Goal: Contribute content: Add original content to the website for others to see

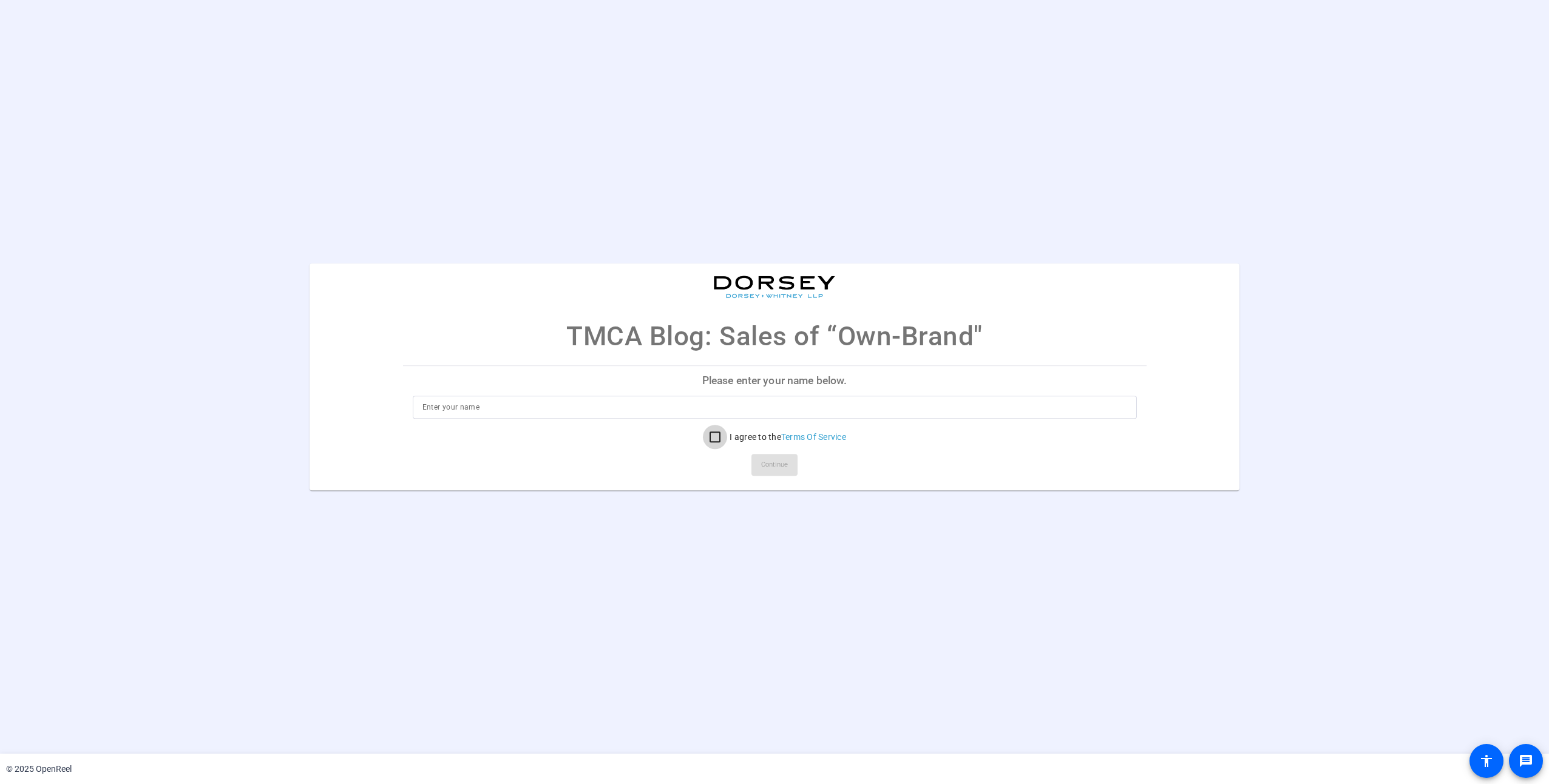
click at [716, 443] on input "I agree to the Terms Of Service" at bounding box center [715, 437] width 25 height 25
checkbox input "true"
click at [613, 409] on input at bounding box center [774, 406] width 705 height 15
type input "[PERSON_NAME]"
click at [781, 465] on span "Continue" at bounding box center [774, 464] width 27 height 19
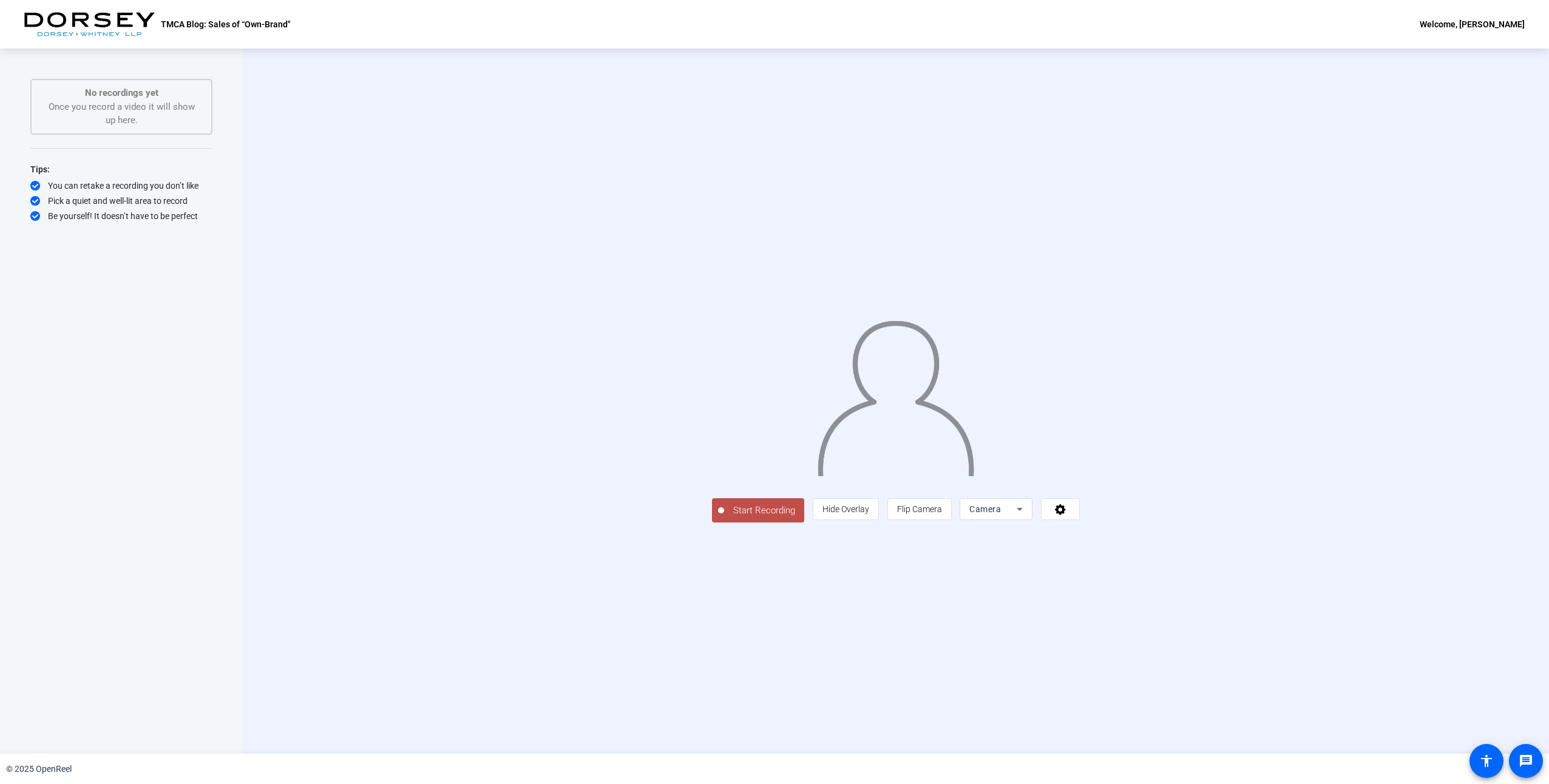
click at [874, 692] on div "Start Recording person Hide Overlay flip Flip Camera Camera" at bounding box center [895, 400] width 1307 height 705
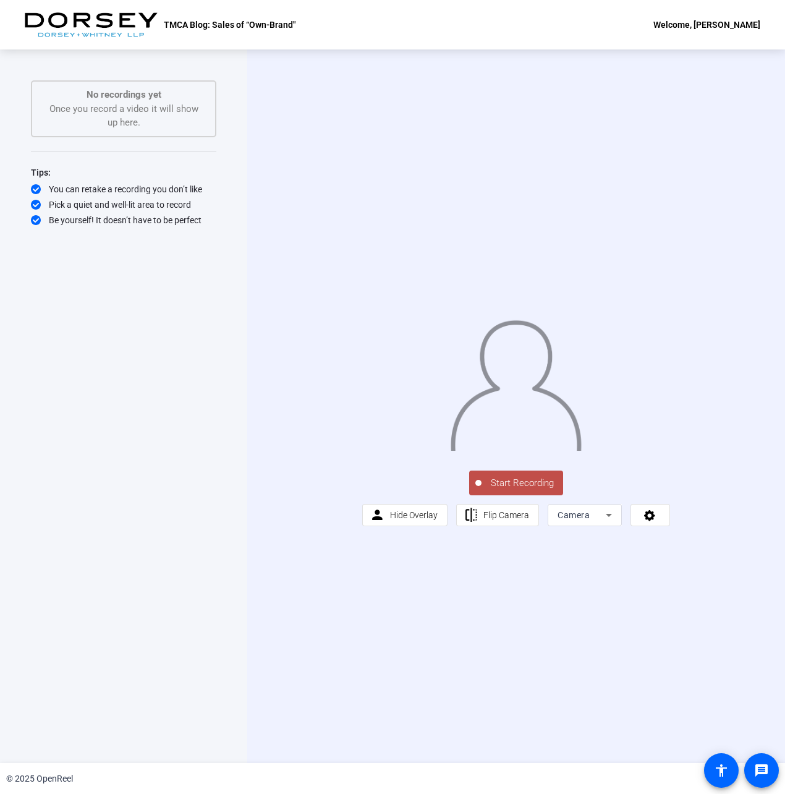
click at [503, 490] on span "Start Recording" at bounding box center [523, 483] width 82 height 14
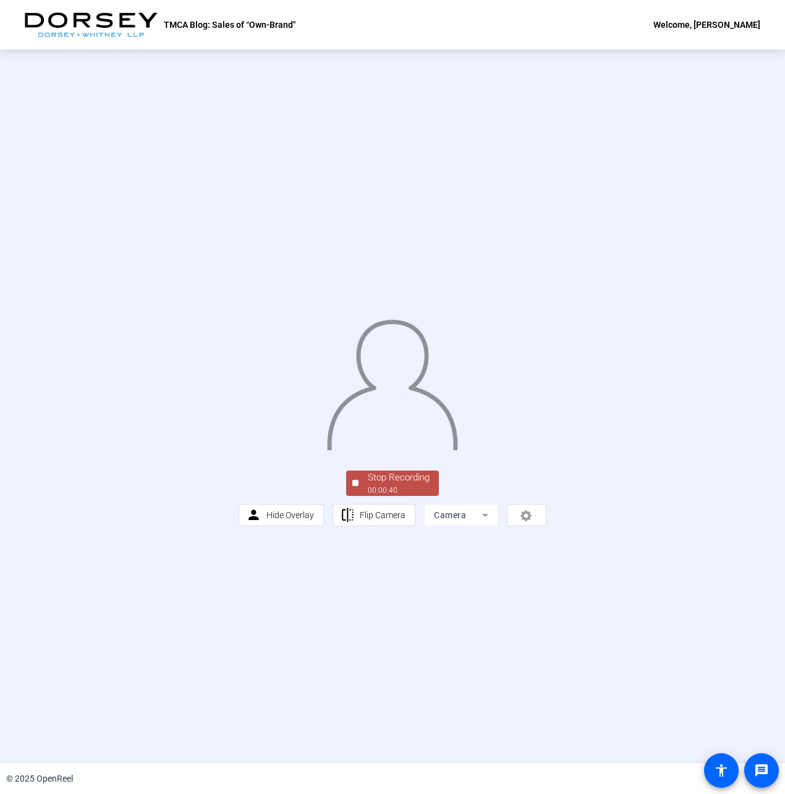
click at [388, 485] on div "Stop Recording" at bounding box center [399, 478] width 62 height 14
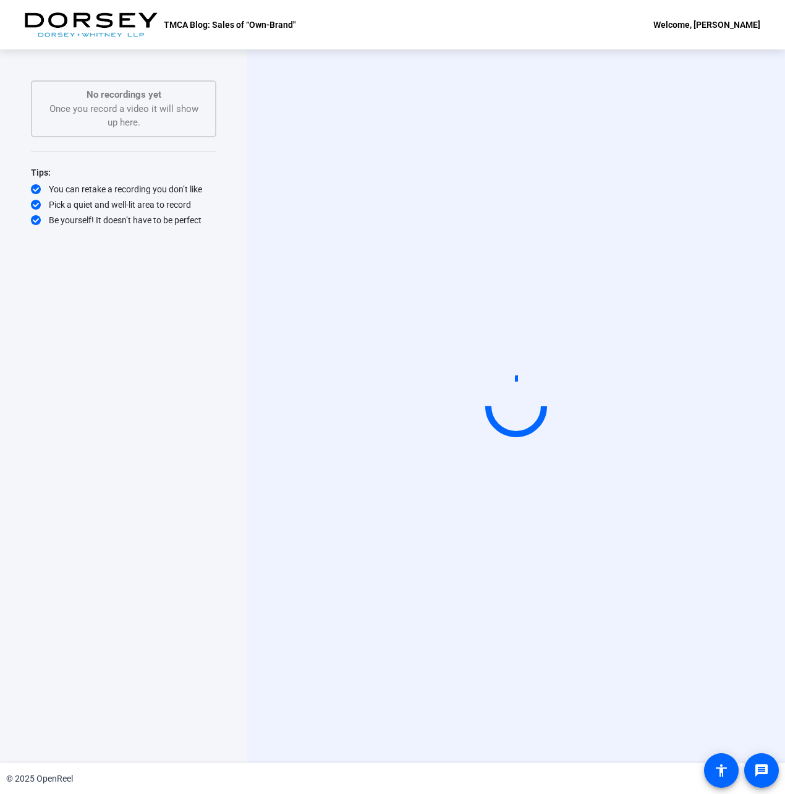
click at [513, 402] on div at bounding box center [516, 406] width 87 height 87
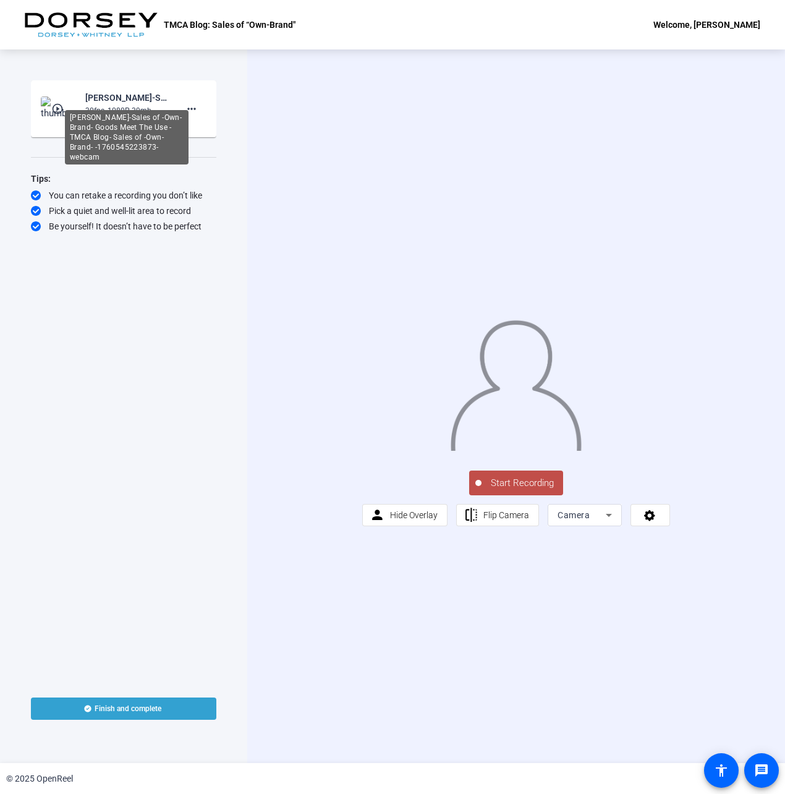
click at [104, 100] on div "[PERSON_NAME]-Sales of -Own-Brand- Goods Meet The Use -TMCA Blog- Sales of -Own…" at bounding box center [126, 97] width 83 height 15
click at [59, 106] on mat-icon "play_circle_outline" at bounding box center [58, 109] width 15 height 12
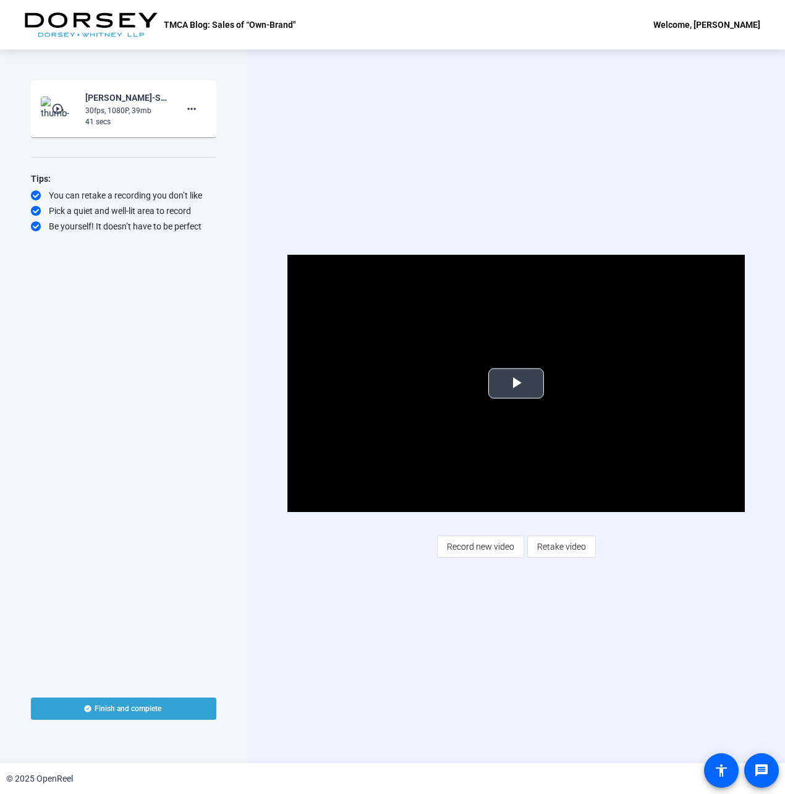
click at [516, 383] on span "Video Player" at bounding box center [516, 383] width 0 height 0
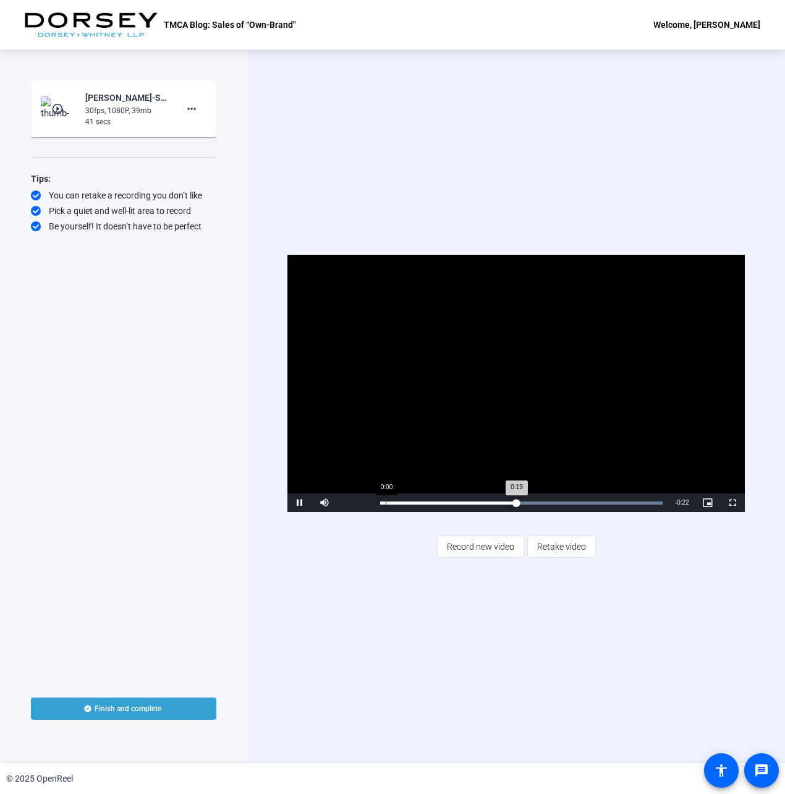
click at [386, 503] on div "Loaded : 100.00% 0:00 0:19" at bounding box center [521, 502] width 283 height 3
click at [565, 546] on span "Retake video" at bounding box center [561, 546] width 49 height 23
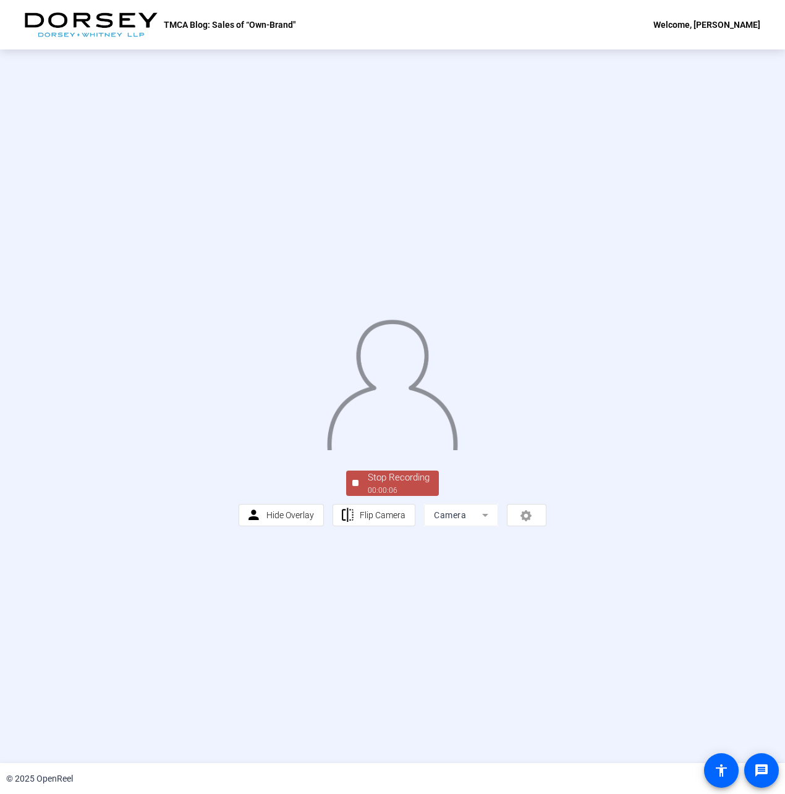
click at [393, 485] on div "Stop Recording" at bounding box center [399, 478] width 62 height 14
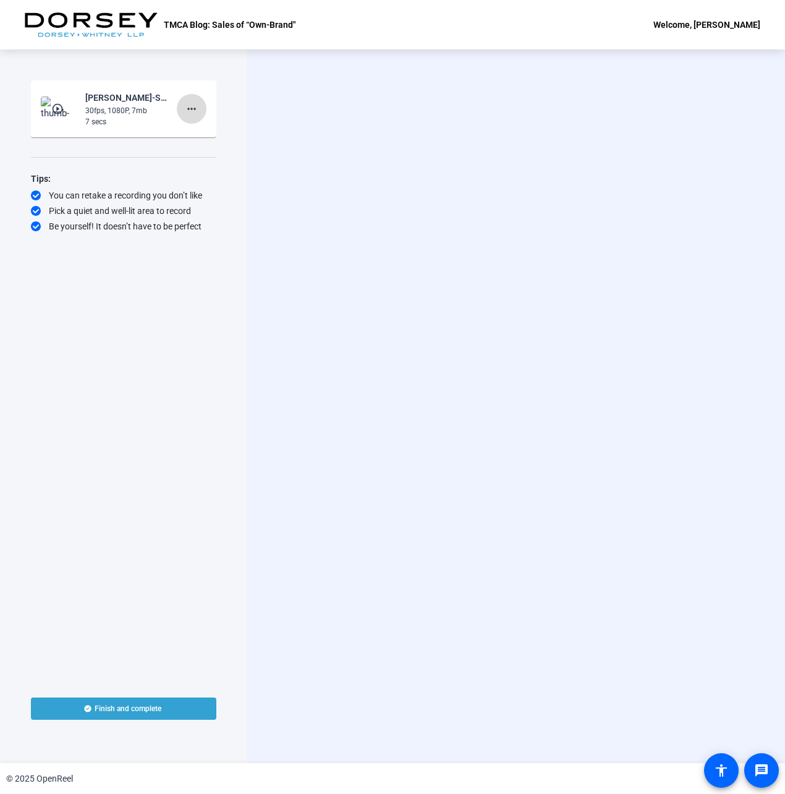
click at [189, 109] on mat-icon "more_horiz" at bounding box center [191, 108] width 15 height 15
click at [203, 135] on span "Delete clip" at bounding box center [211, 134] width 49 height 15
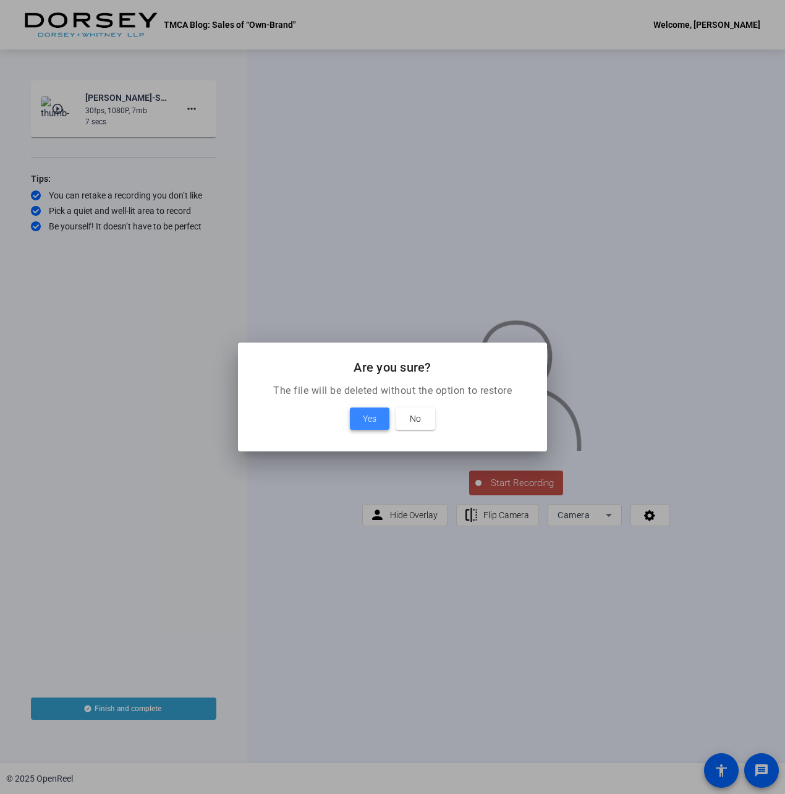
click at [371, 416] on span "Yes" at bounding box center [370, 418] width 14 height 15
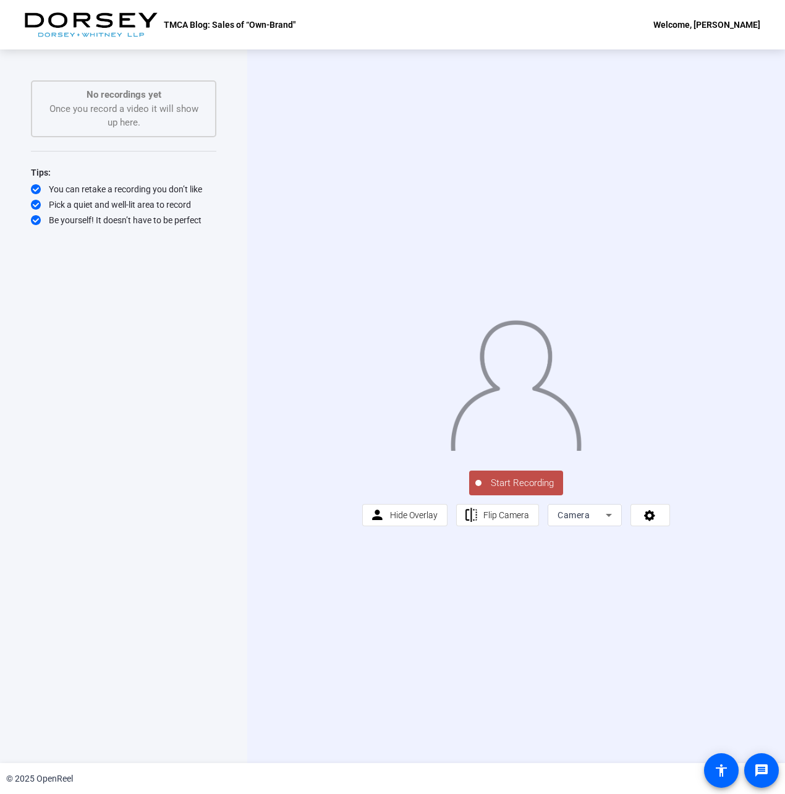
click at [507, 490] on span "Start Recording" at bounding box center [523, 483] width 82 height 14
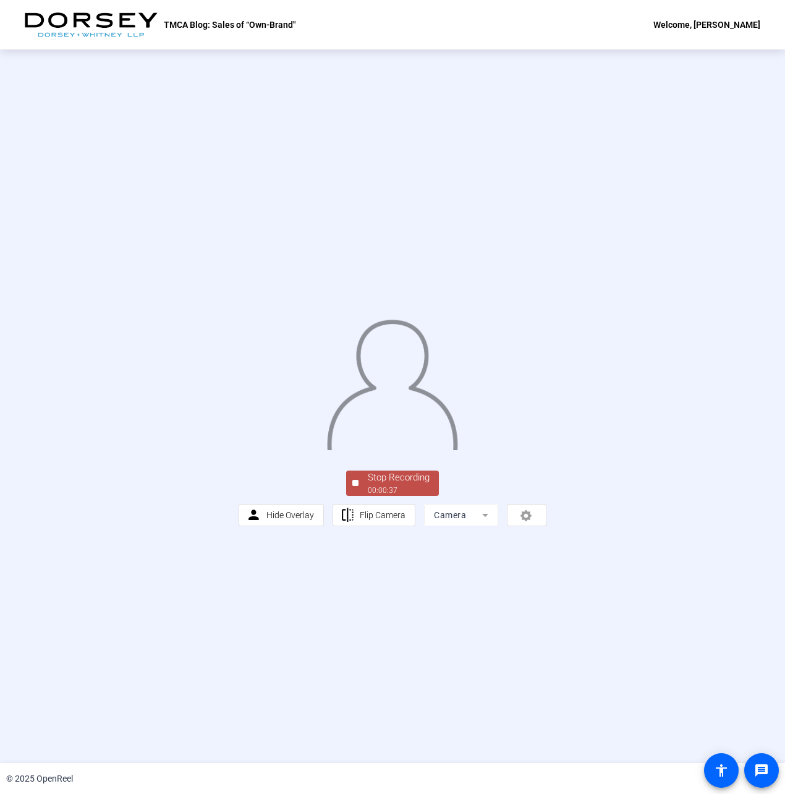
click at [414, 485] on div "Stop Recording" at bounding box center [399, 478] width 62 height 14
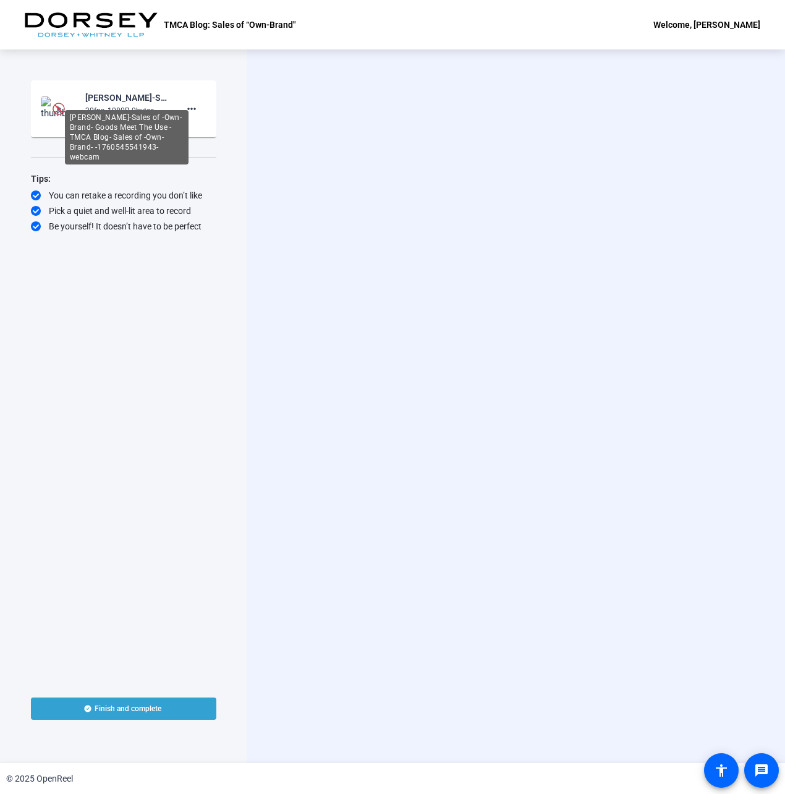
click at [122, 98] on div "Sam Fitzgerald-Sales of -Own-Brand- Goods Meet The Use -TMCA Blog- Sales of -Ow…" at bounding box center [126, 97] width 83 height 15
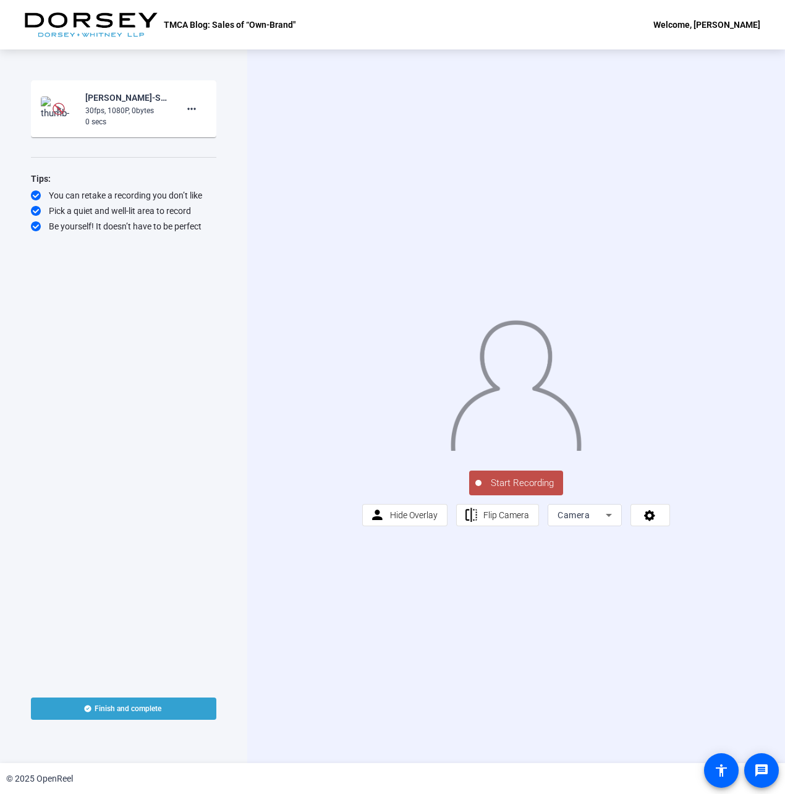
click at [49, 101] on img at bounding box center [59, 108] width 36 height 25
click at [111, 101] on div "Sam Fitzgerald-Sales of -Own-Brand- Goods Meet The Use -TMCA Blog- Sales of -Ow…" at bounding box center [126, 97] width 83 height 15
click at [70, 108] on img at bounding box center [59, 108] width 36 height 25
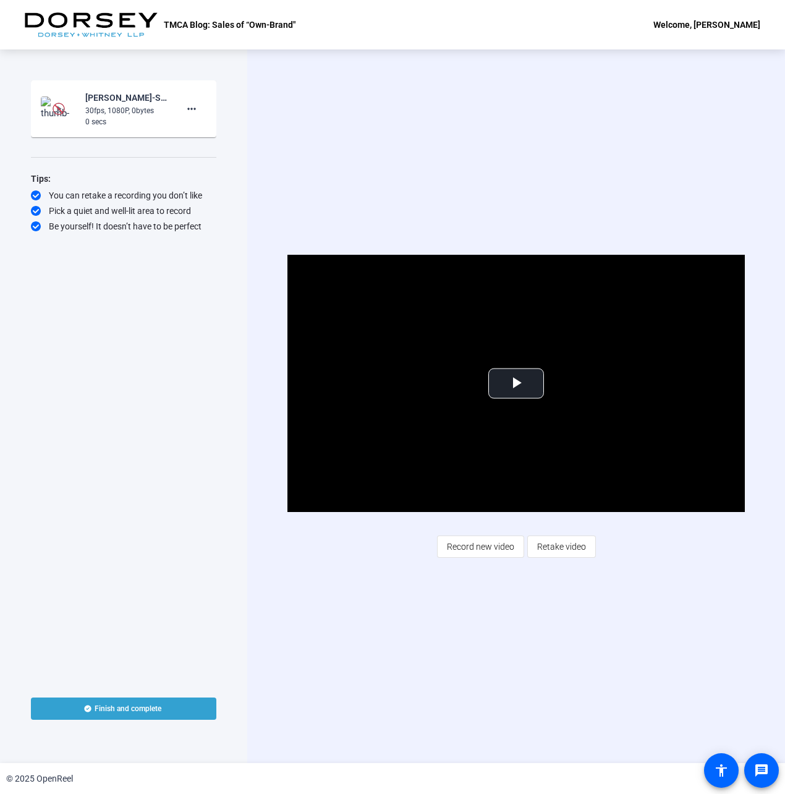
click at [70, 108] on img at bounding box center [59, 108] width 36 height 25
click at [516, 383] on span "Video Player" at bounding box center [516, 383] width 0 height 0
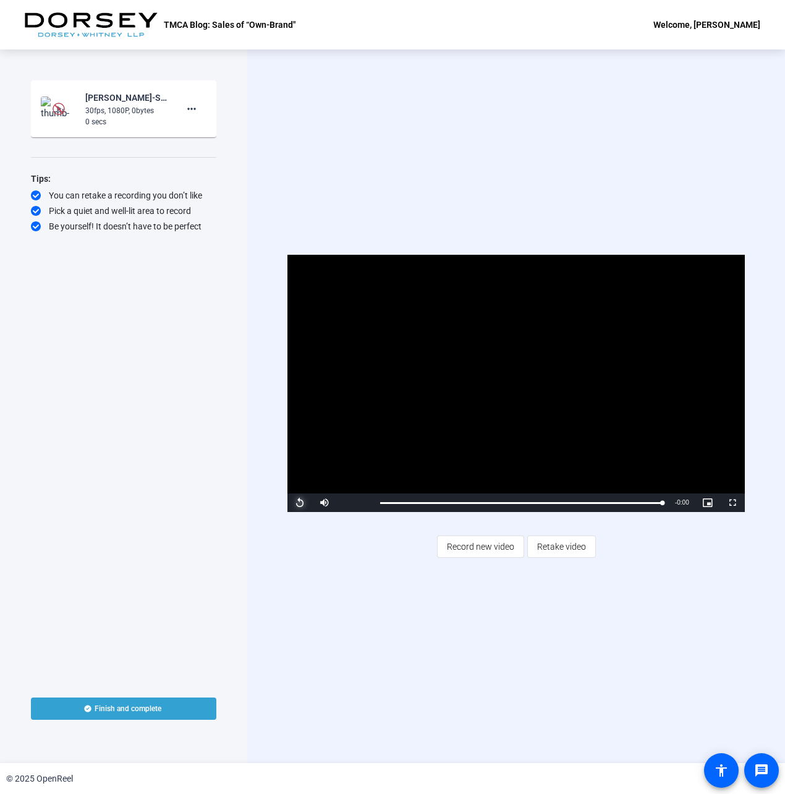
click at [293, 503] on span "Video Player" at bounding box center [299, 503] width 25 height 0
drag, startPoint x: 663, startPoint y: 506, endPoint x: 651, endPoint y: 505, distance: 12.4
click at [651, 505] on div "0:36" at bounding box center [515, 502] width 271 height 3
click at [297, 503] on span "Video Player" at bounding box center [299, 503] width 25 height 0
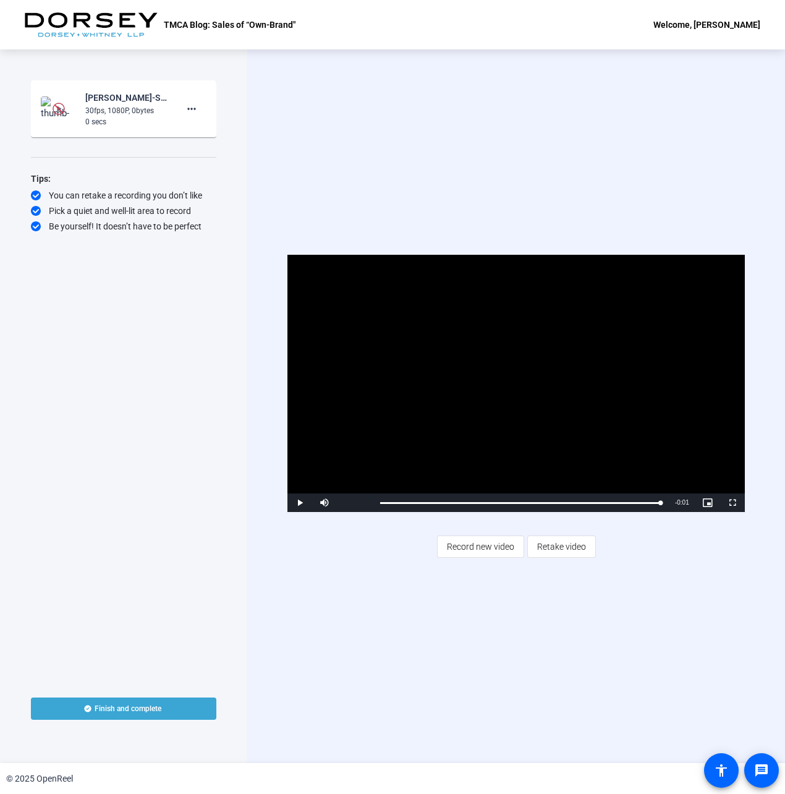
click at [151, 698] on span at bounding box center [123, 709] width 185 height 30
